Goal: Book appointment/travel/reservation

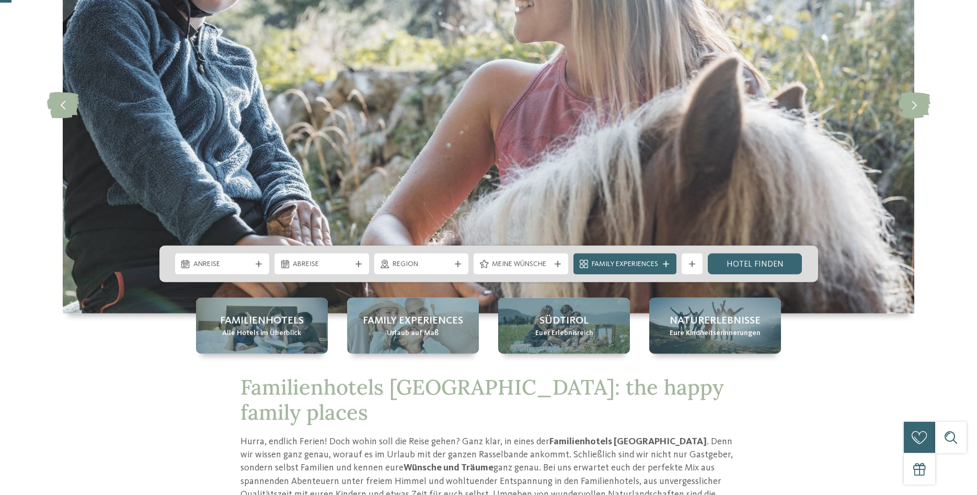
scroll to position [160, 0]
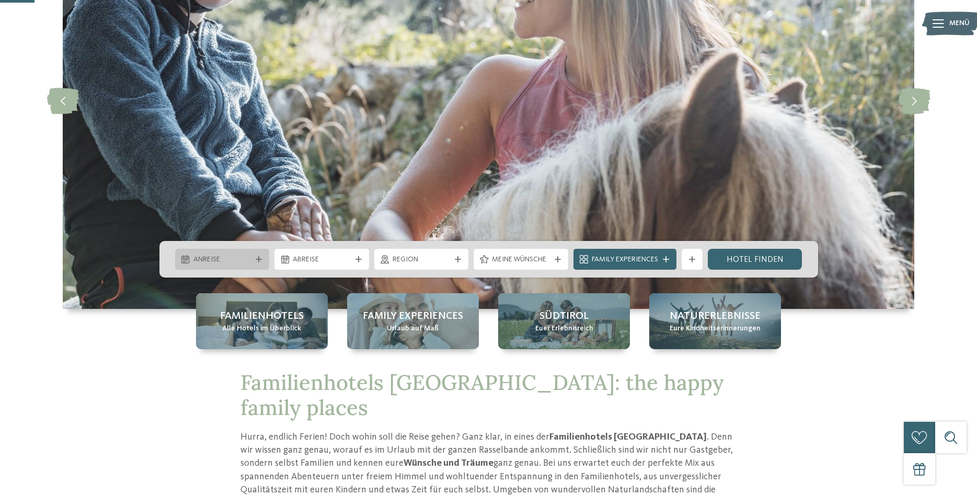
click at [248, 252] on div "Anreise" at bounding box center [222, 259] width 95 height 21
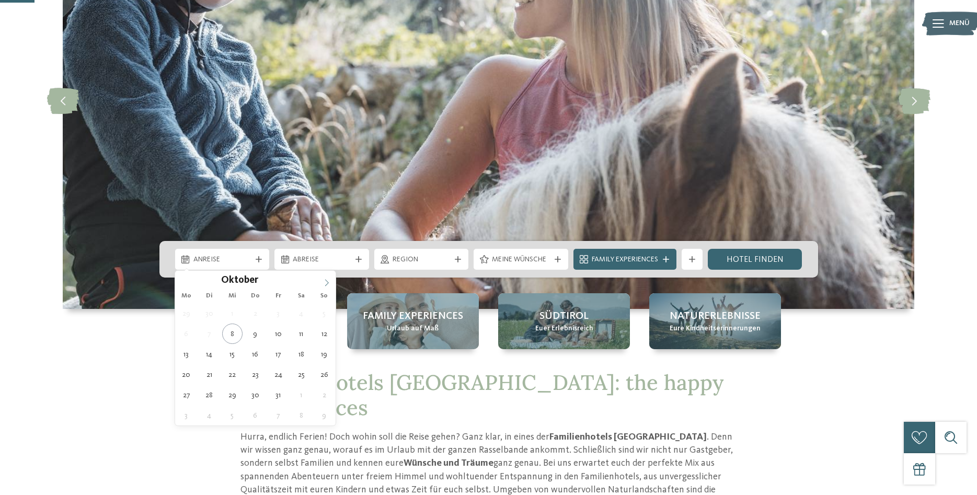
click at [324, 281] on icon at bounding box center [326, 282] width 7 height 7
type input "****"
click at [324, 281] on icon at bounding box center [326, 282] width 7 height 7
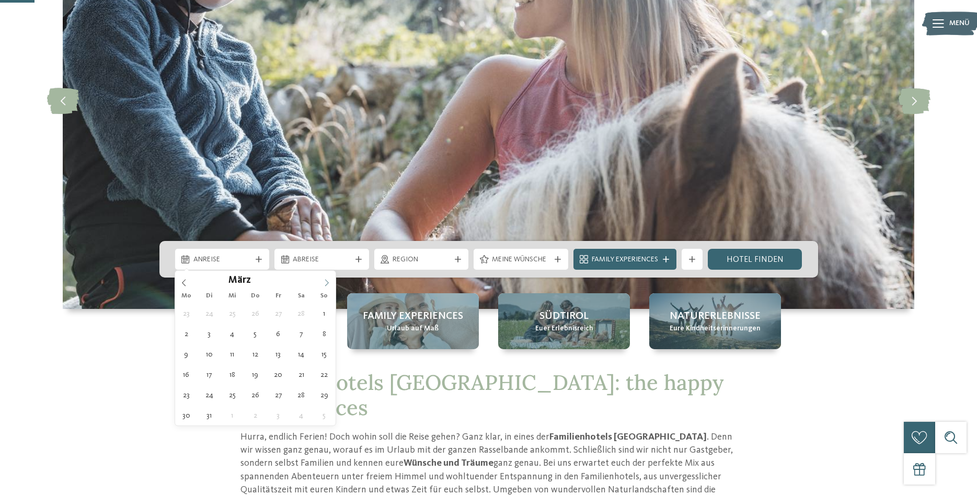
click at [324, 281] on icon at bounding box center [326, 282] width 7 height 7
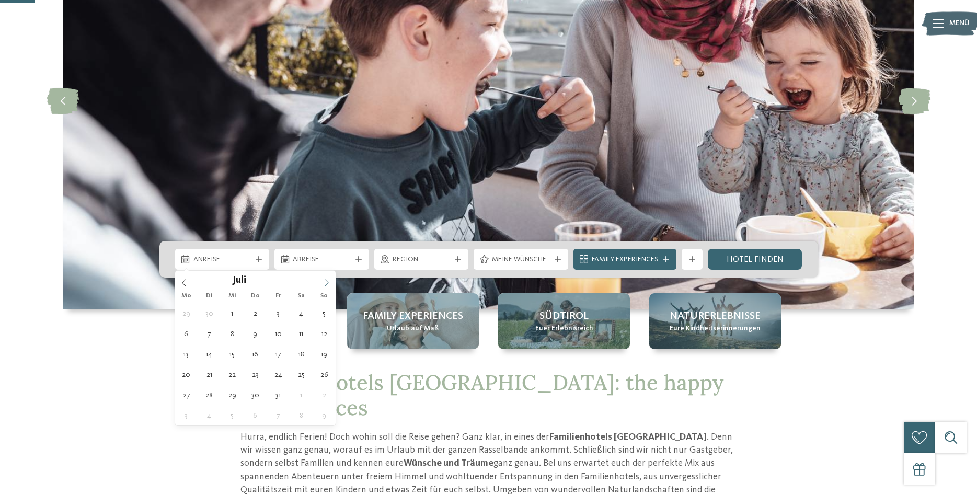
click at [324, 281] on icon at bounding box center [326, 282] width 7 height 7
click at [181, 276] on span at bounding box center [184, 280] width 18 height 18
type div "08.08.2026"
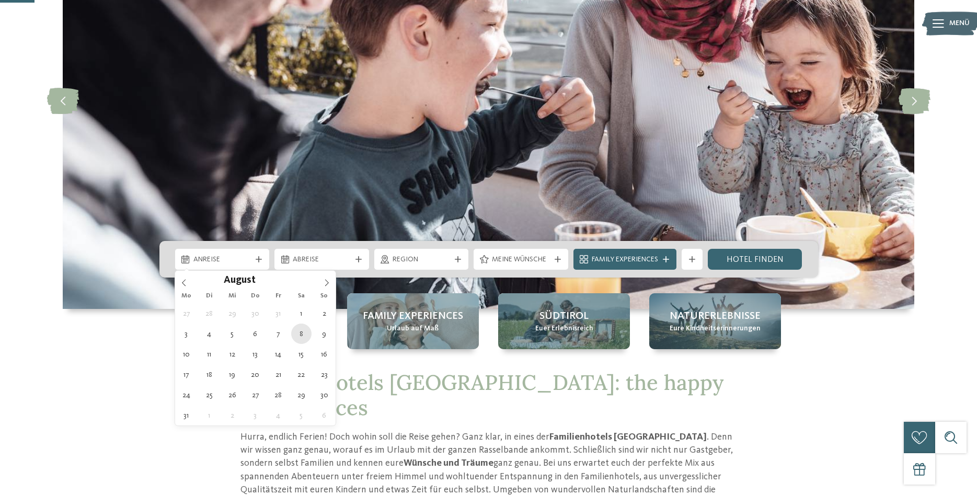
type input "****"
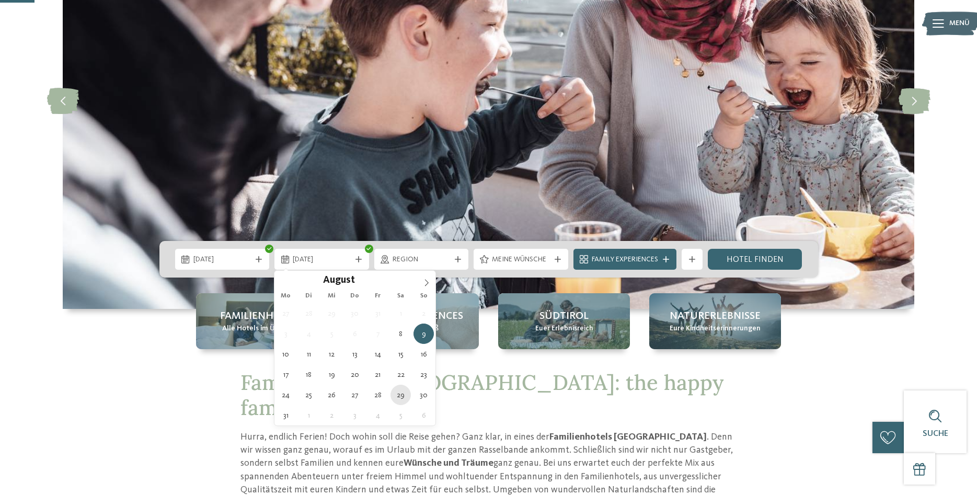
type div "29.08.2026"
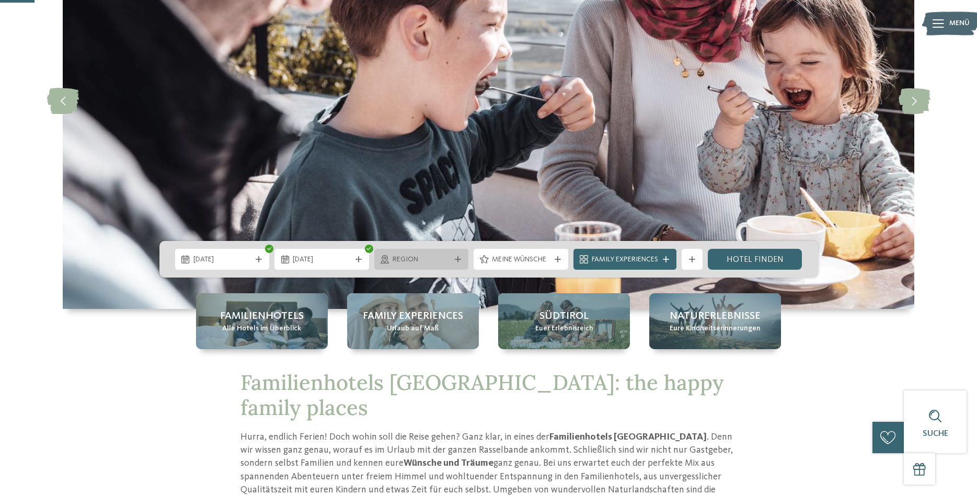
click at [444, 264] on span "Region" at bounding box center [422, 260] width 58 height 10
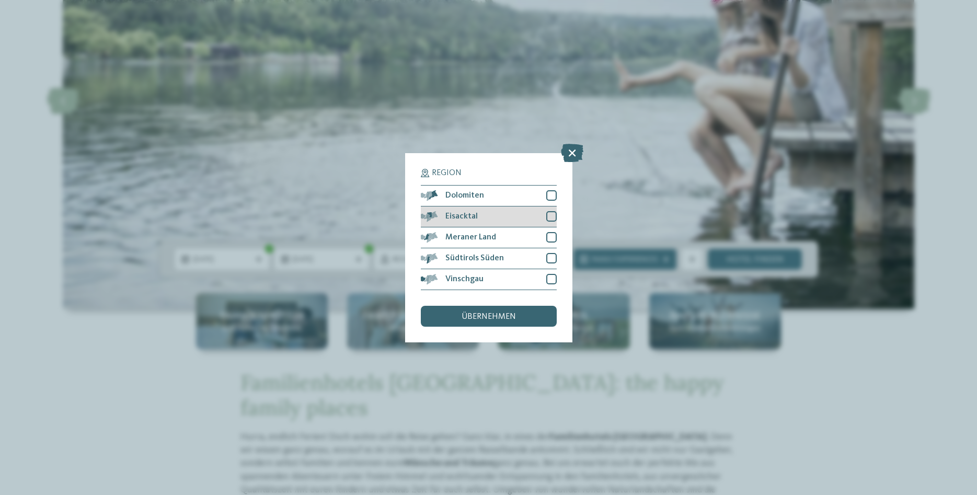
click at [552, 215] on div at bounding box center [551, 216] width 10 height 10
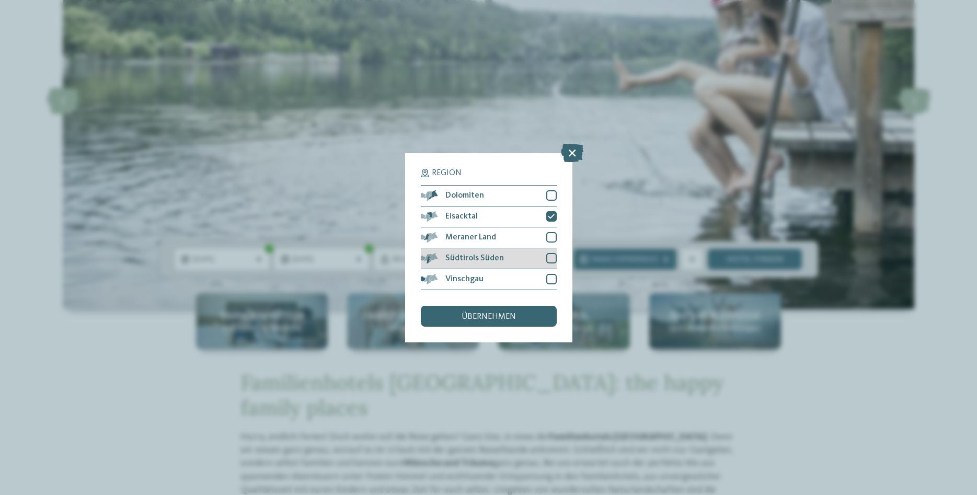
click at [553, 257] on div at bounding box center [551, 258] width 10 height 10
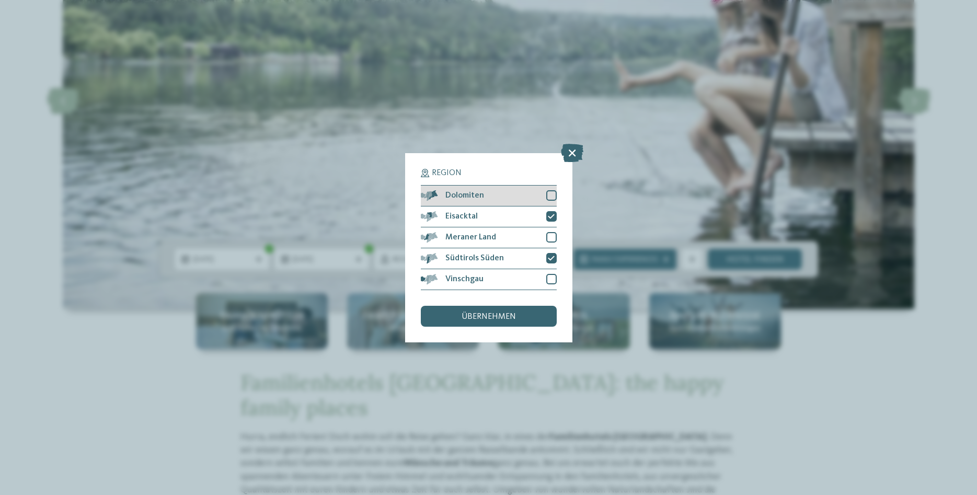
click at [550, 195] on div at bounding box center [551, 195] width 10 height 10
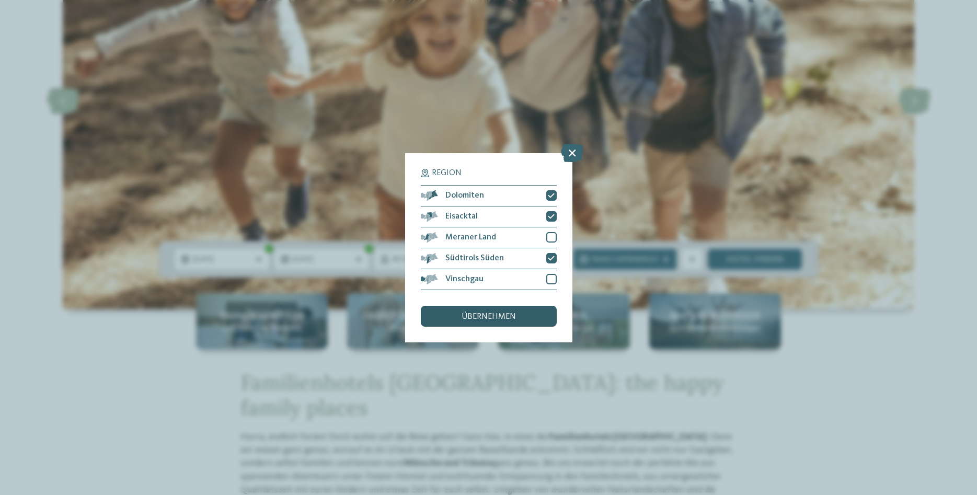
click at [507, 318] on span "übernehmen" at bounding box center [489, 317] width 54 height 8
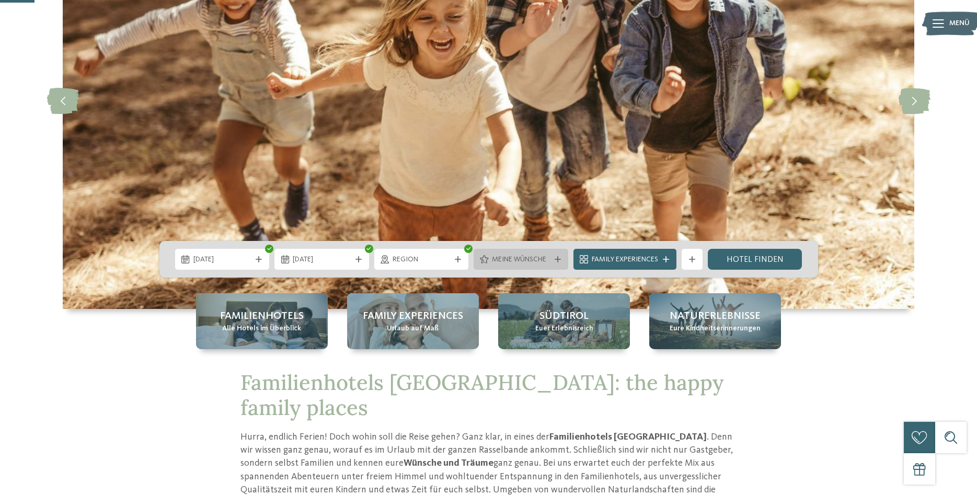
click at [538, 255] on span "Meine Wünsche" at bounding box center [521, 260] width 58 height 10
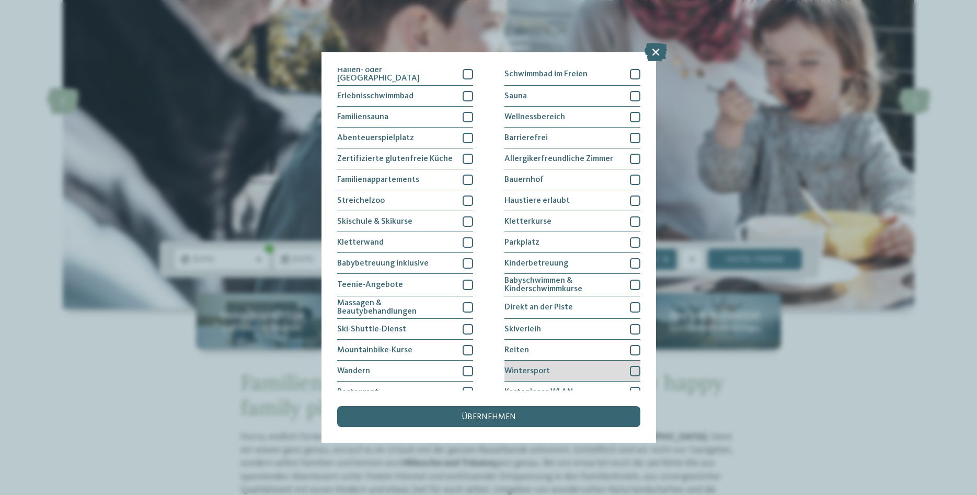
scroll to position [0, 0]
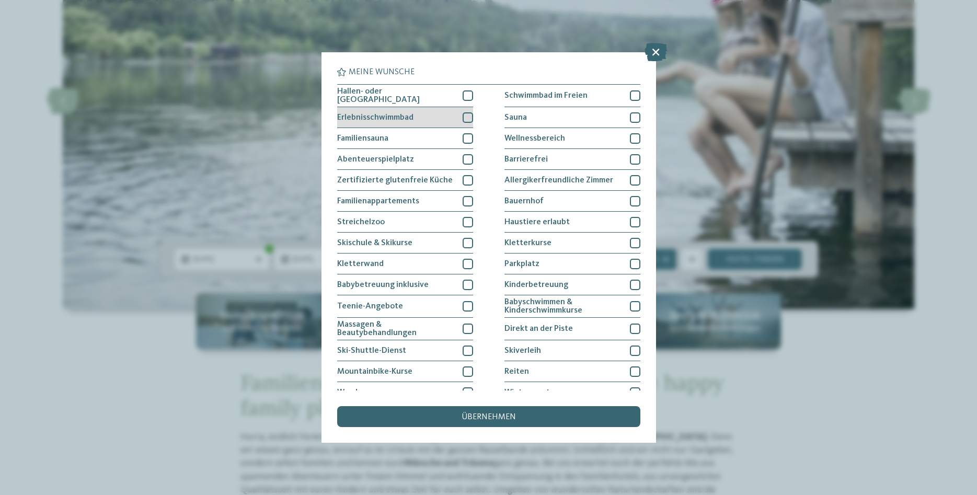
click at [468, 115] on div at bounding box center [468, 117] width 10 height 10
click at [468, 198] on div at bounding box center [468, 201] width 10 height 10
click at [498, 423] on div "übernehmen" at bounding box center [488, 416] width 303 height 21
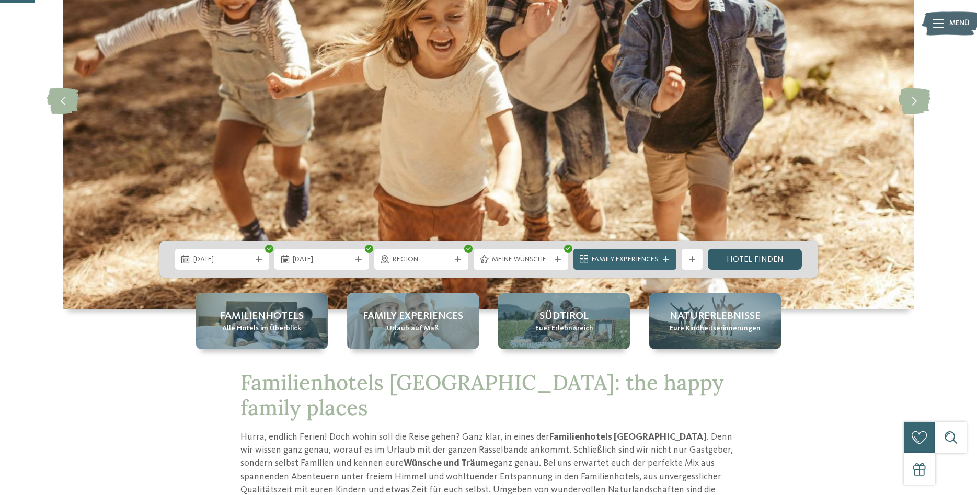
click at [754, 257] on link "Hotel finden" at bounding box center [755, 259] width 95 height 21
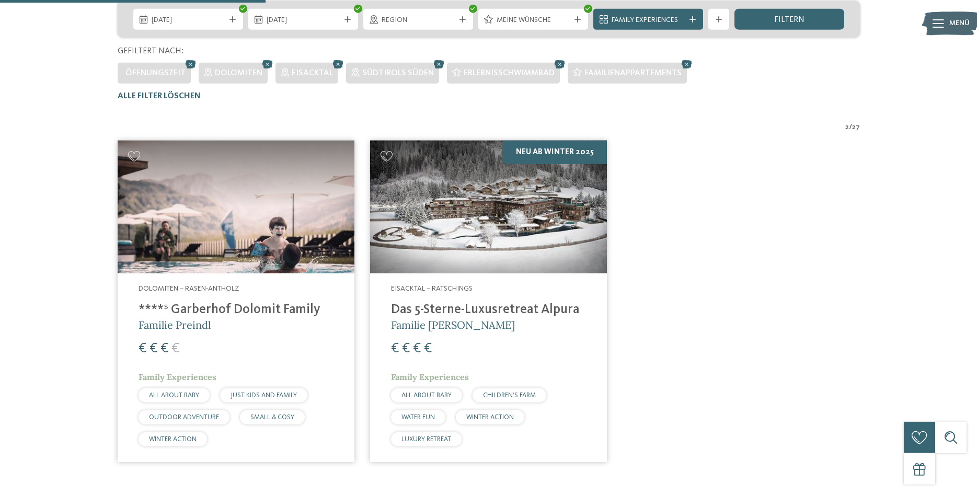
scroll to position [285, 0]
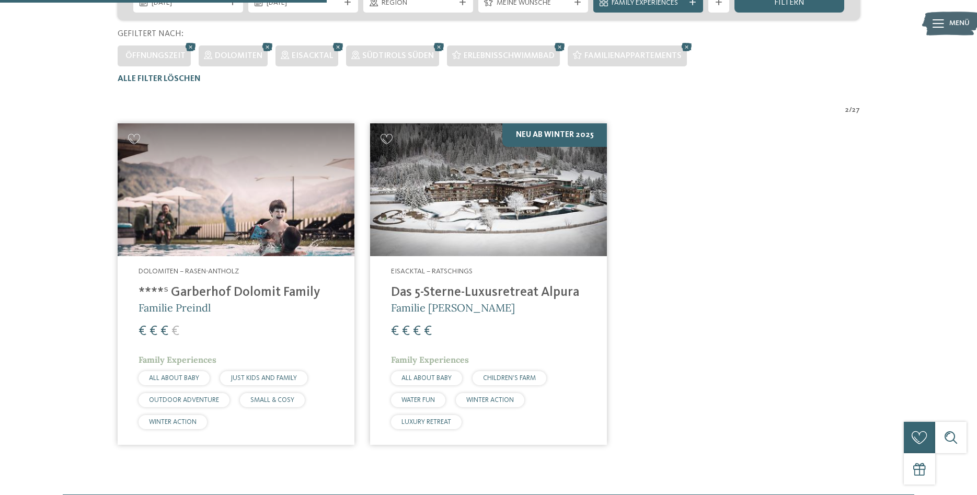
click at [274, 197] on img at bounding box center [236, 189] width 237 height 133
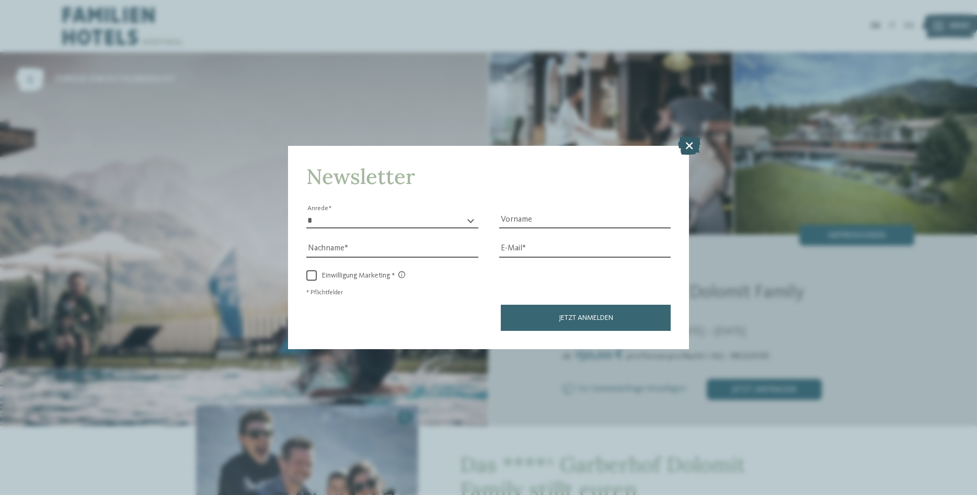
click at [692, 145] on icon at bounding box center [689, 145] width 22 height 18
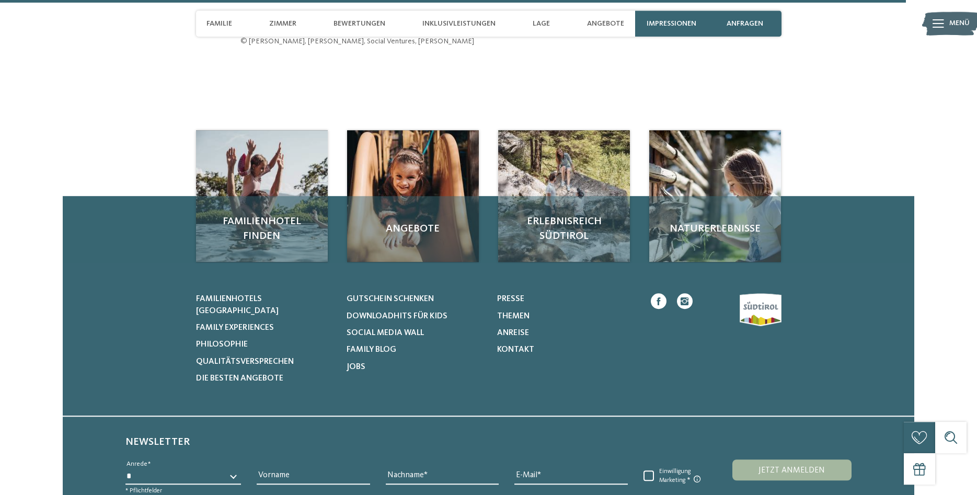
scroll to position [4214, 0]
